Goal: Task Accomplishment & Management: Complete application form

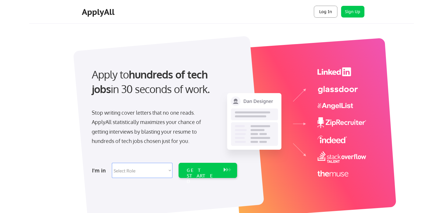
click at [326, 14] on button "Log In" at bounding box center [325, 12] width 23 height 12
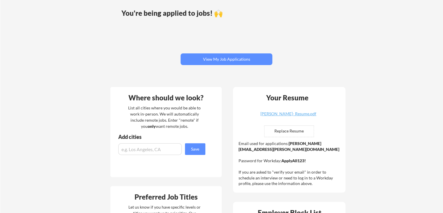
scroll to position [45, 0]
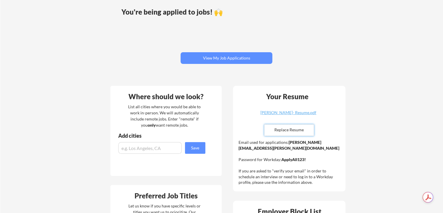
click at [297, 131] on input "file" at bounding box center [289, 129] width 49 height 11
type input "C:\fakepath\[PERSON_NAME] - CSM Resume.pdf"
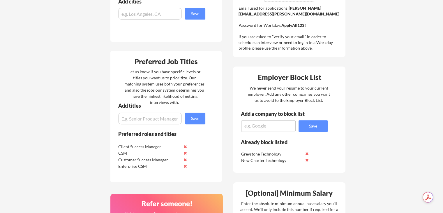
scroll to position [183, 0]
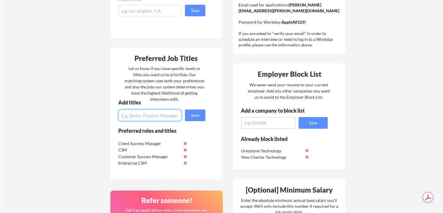
click at [148, 115] on input "input" at bounding box center [150, 115] width 64 height 12
type input "s"
type input "Strategic Customer Success Manager"
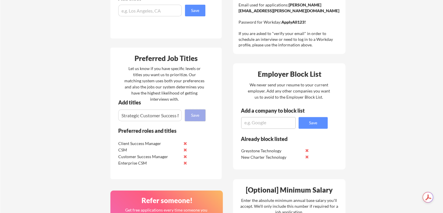
click at [201, 116] on button "Save" at bounding box center [195, 115] width 20 height 12
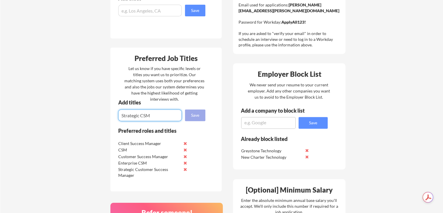
type input "Strategic CSM"
click at [195, 113] on button "Save" at bounding box center [195, 115] width 20 height 12
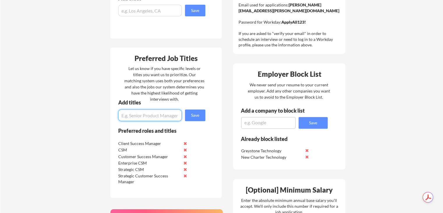
click at [143, 118] on input "input" at bounding box center [150, 115] width 64 height 12
type input "Senior Customer Success Manager"
click at [196, 116] on button "Save" at bounding box center [195, 115] width 20 height 12
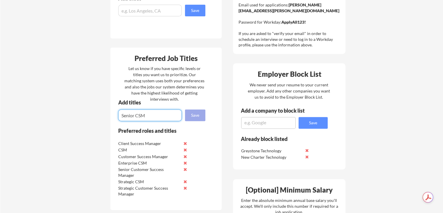
type input "Senior CSM"
click at [197, 111] on button "Save" at bounding box center [195, 115] width 20 height 12
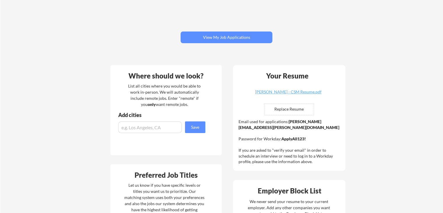
scroll to position [65, 0]
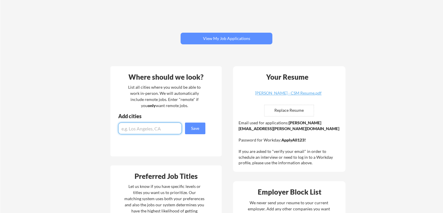
click at [165, 124] on input "input" at bounding box center [150, 128] width 64 height 12
click at [153, 128] on input "input" at bounding box center [150, 128] width 64 height 12
type input "[GEOGRAPHIC_DATA], [GEOGRAPHIC_DATA]"
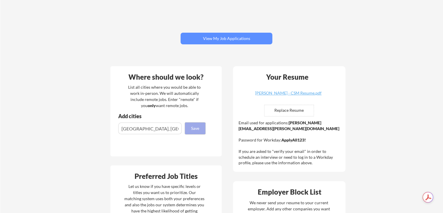
click at [189, 129] on button "Save" at bounding box center [195, 128] width 20 height 12
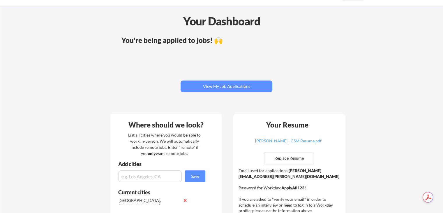
scroll to position [21, 0]
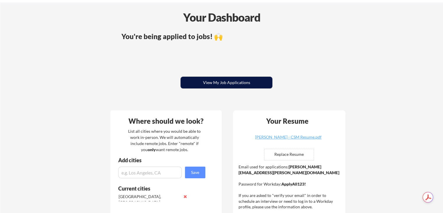
click at [260, 84] on button "View My Job Applications" at bounding box center [227, 83] width 92 height 12
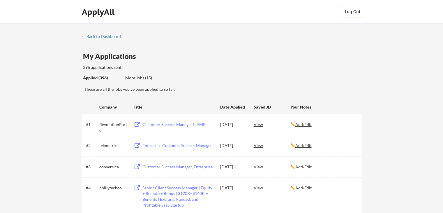
click at [353, 13] on button "Log Out" at bounding box center [352, 12] width 23 height 12
